Goal: Information Seeking & Learning: Learn about a topic

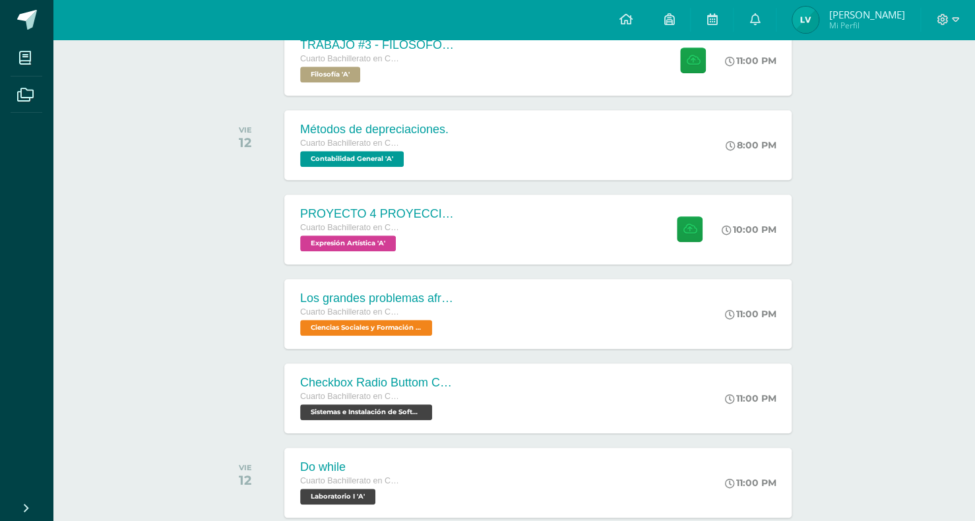
scroll to position [327, 0]
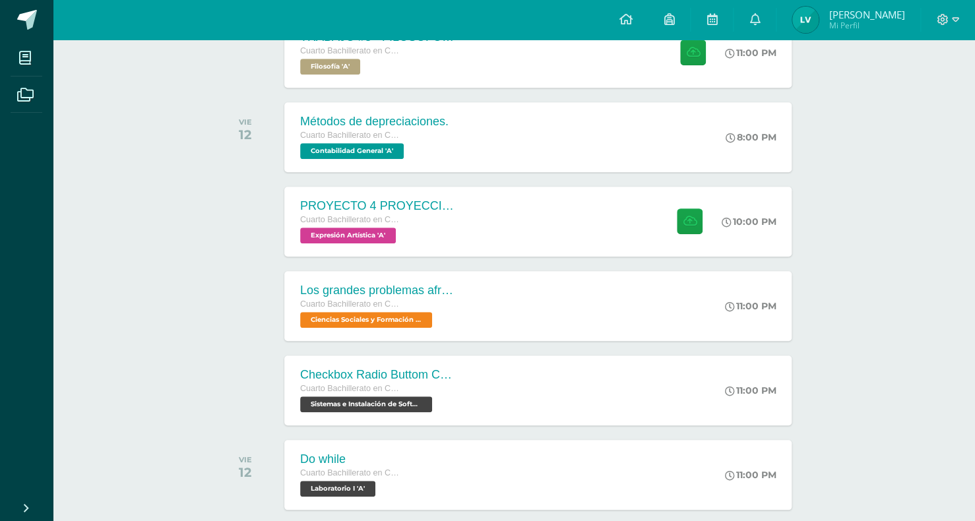
click at [532, 312] on div "Los grandes problemas afrontados Cuarto Bachillerato en CCLL con Orientación en…" at bounding box center [538, 306] width 513 height 71
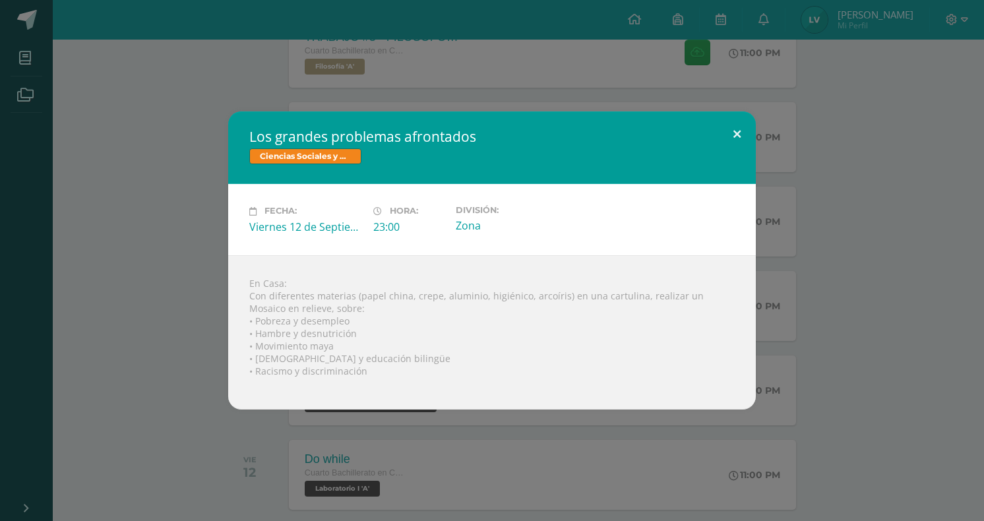
click at [746, 137] on button at bounding box center [738, 134] width 38 height 45
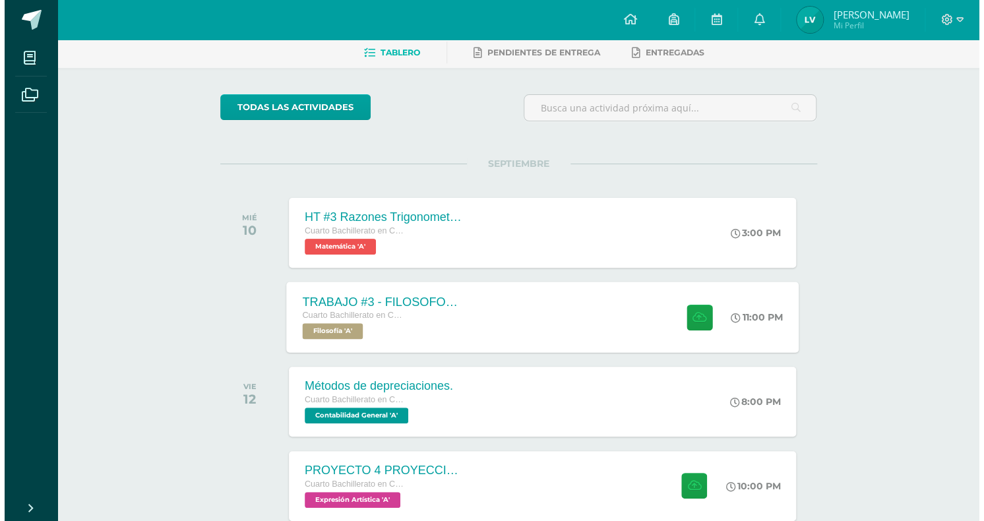
scroll to position [67, 0]
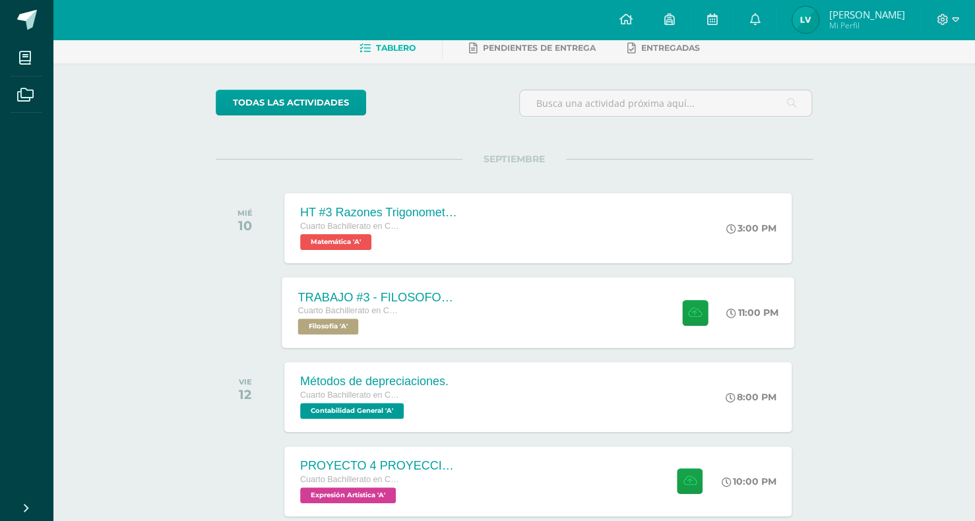
click at [477, 307] on div "TRABAJO #3 - FILOSOFOS [DEMOGRAPHIC_DATA] Cuarto Bachillerato en CCLL con Orien…" at bounding box center [538, 312] width 513 height 71
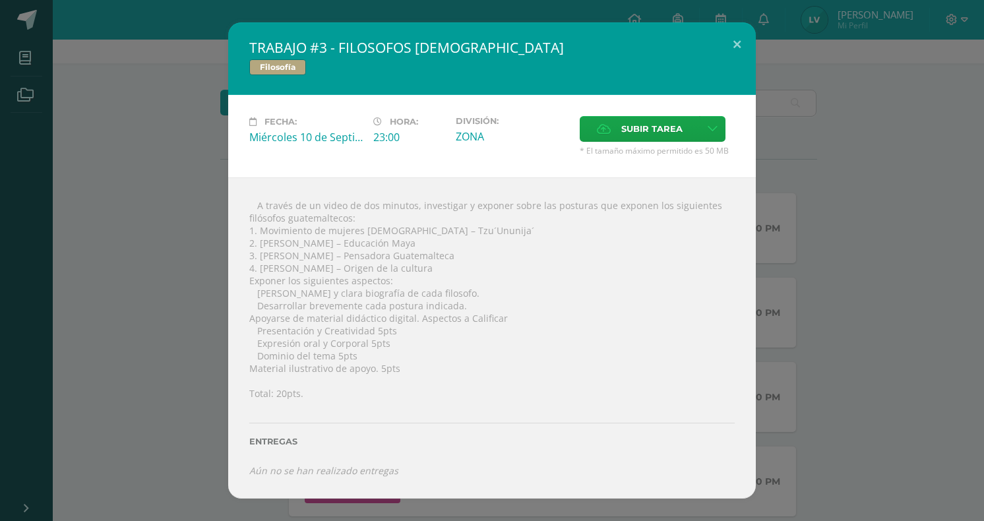
click at [247, 218] on div " A través de un video de dos minutos, investigar y exponer sobre las posturas …" at bounding box center [492, 337] width 528 height 321
drag, startPoint x: 538, startPoint y: 202, endPoint x: 546, endPoint y: 207, distance: 10.1
click at [546, 207] on div " A través de un video de dos minutos, investigar y exponer sobre las posturas …" at bounding box center [492, 337] width 528 height 321
click at [546, 228] on div " A través de un video de dos minutos, investigar y exponer sobre las posturas …" at bounding box center [492, 337] width 528 height 321
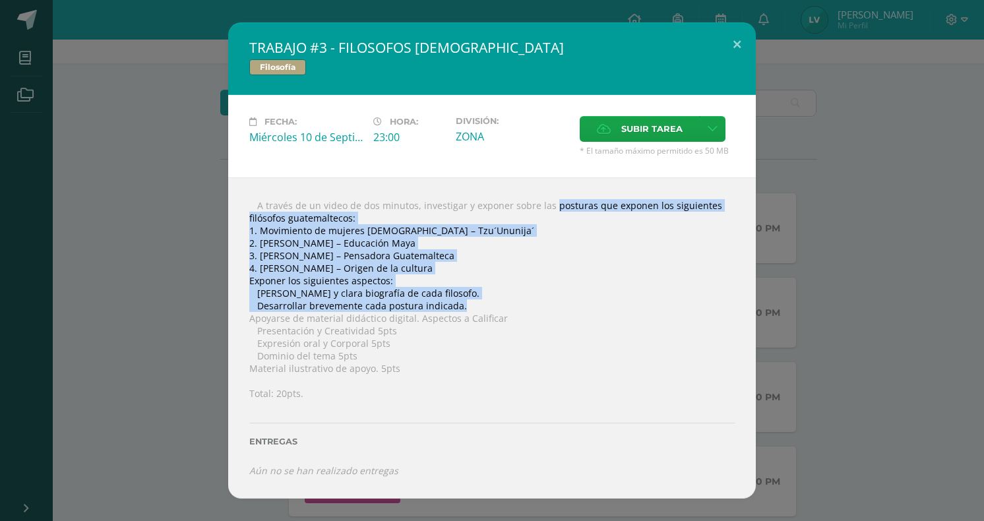
drag, startPoint x: 533, startPoint y: 203, endPoint x: 470, endPoint y: 305, distance: 119.7
click at [470, 305] on div " A través de un video de dos minutos, investigar y exponer sobre las posturas …" at bounding box center [492, 337] width 528 height 321
copy div "las posturas que exponen los siguientes filósofos [DEMOGRAPHIC_DATA]: 1. Movimi…"
